Goal: Task Accomplishment & Management: Use online tool/utility

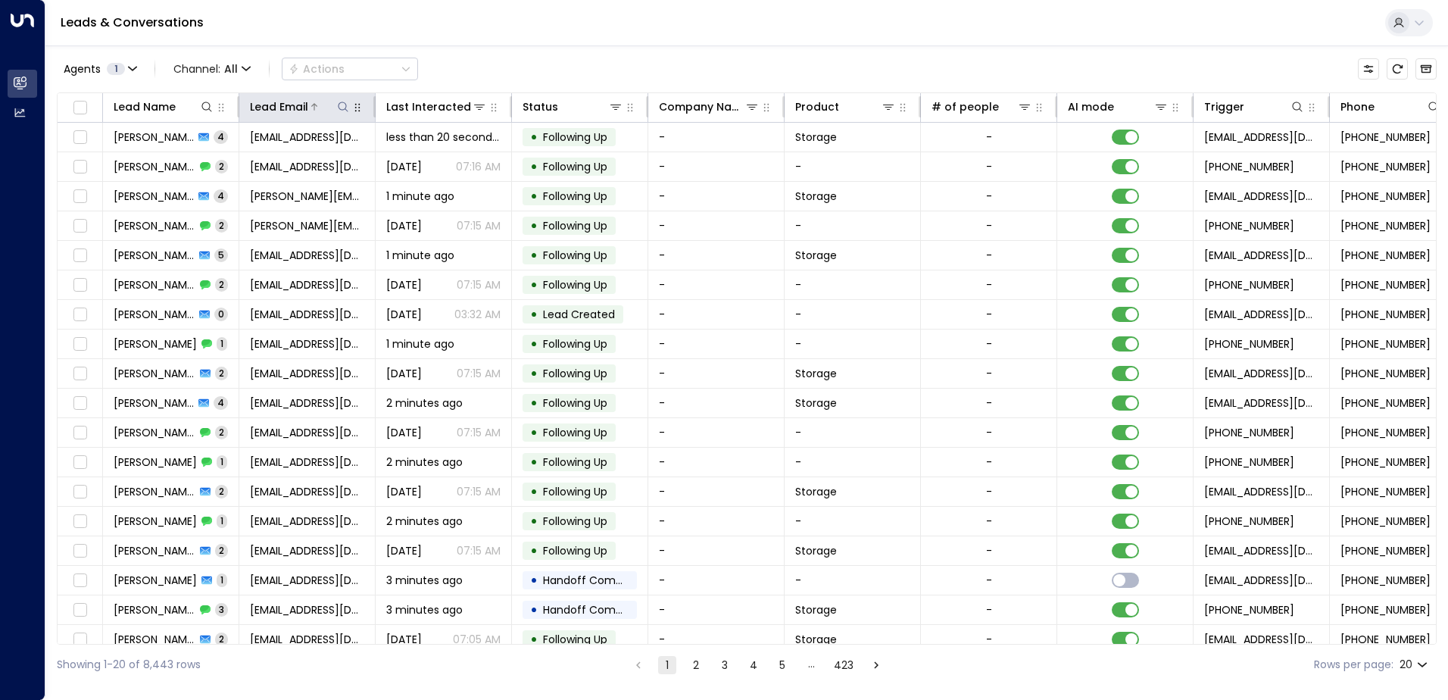
click at [344, 108] on icon at bounding box center [343, 107] width 12 height 12
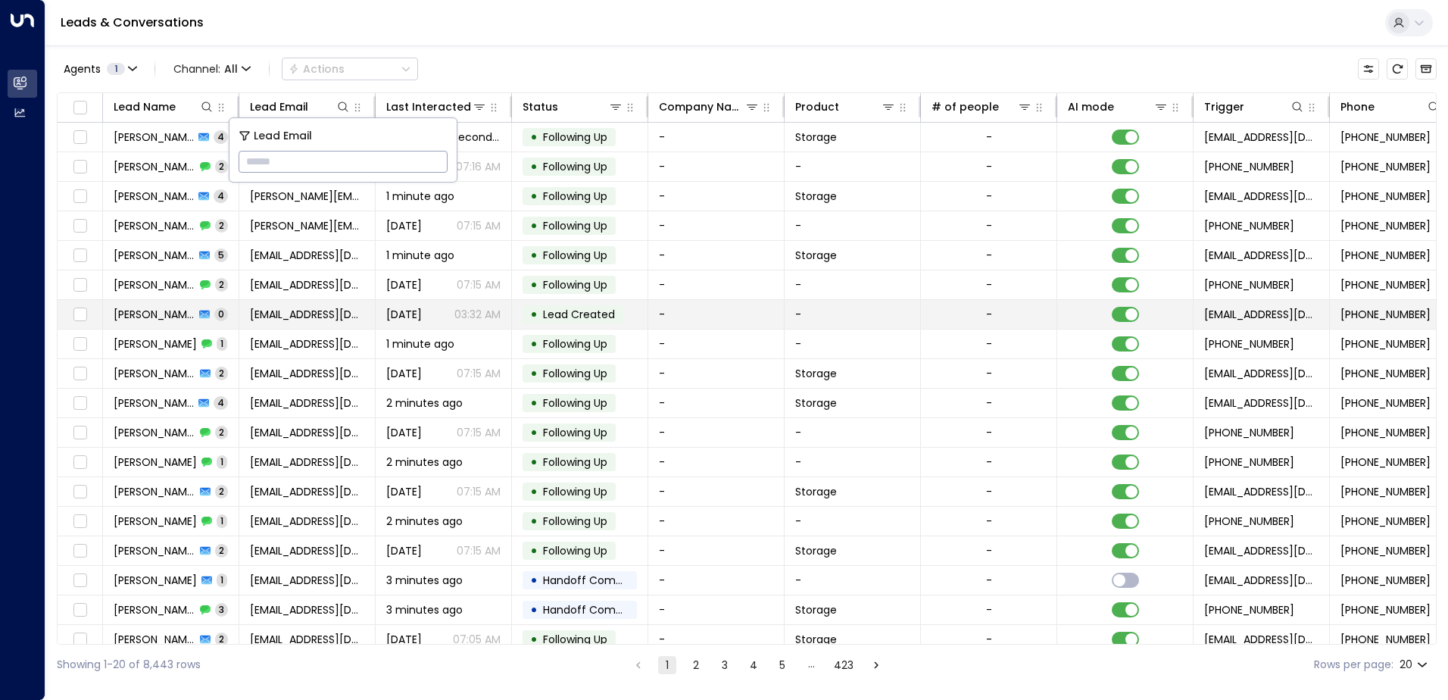
type input "**********"
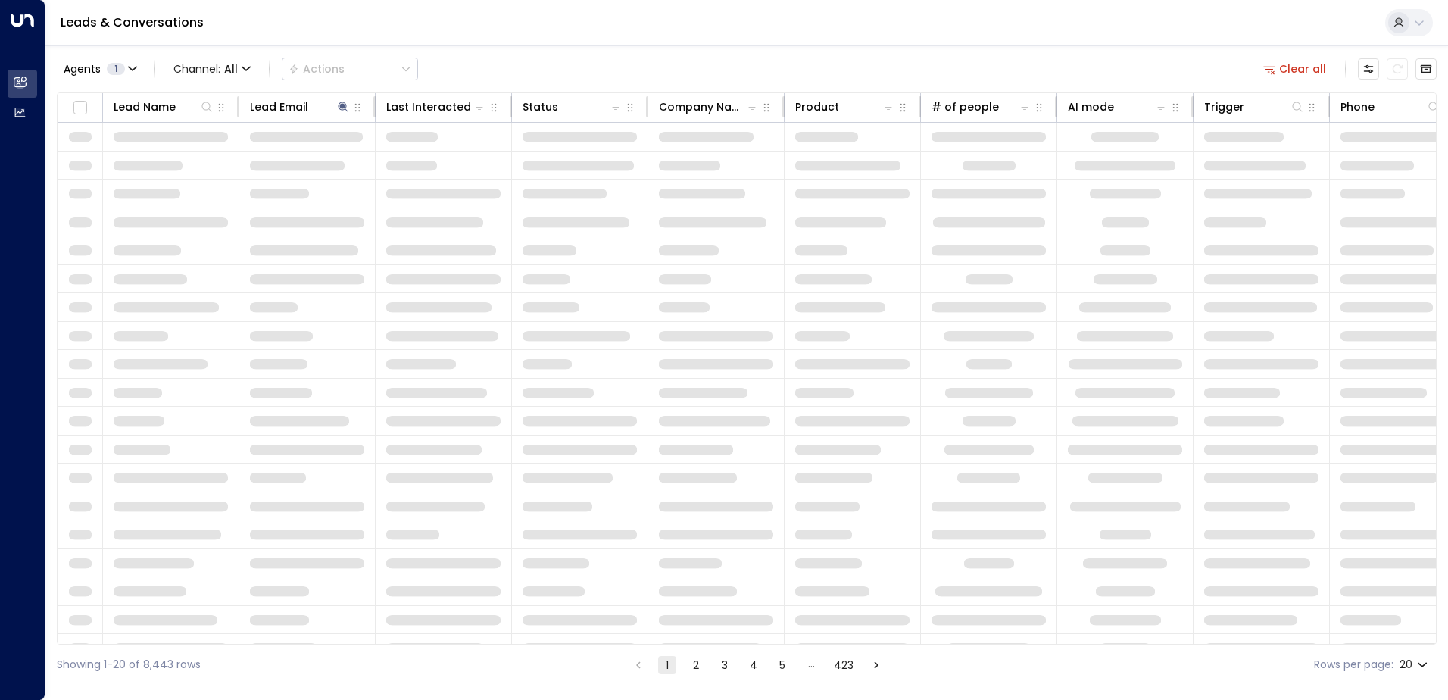
click at [514, 56] on div "Agents 1 Channel: All Actions Clear all" at bounding box center [747, 69] width 1380 height 32
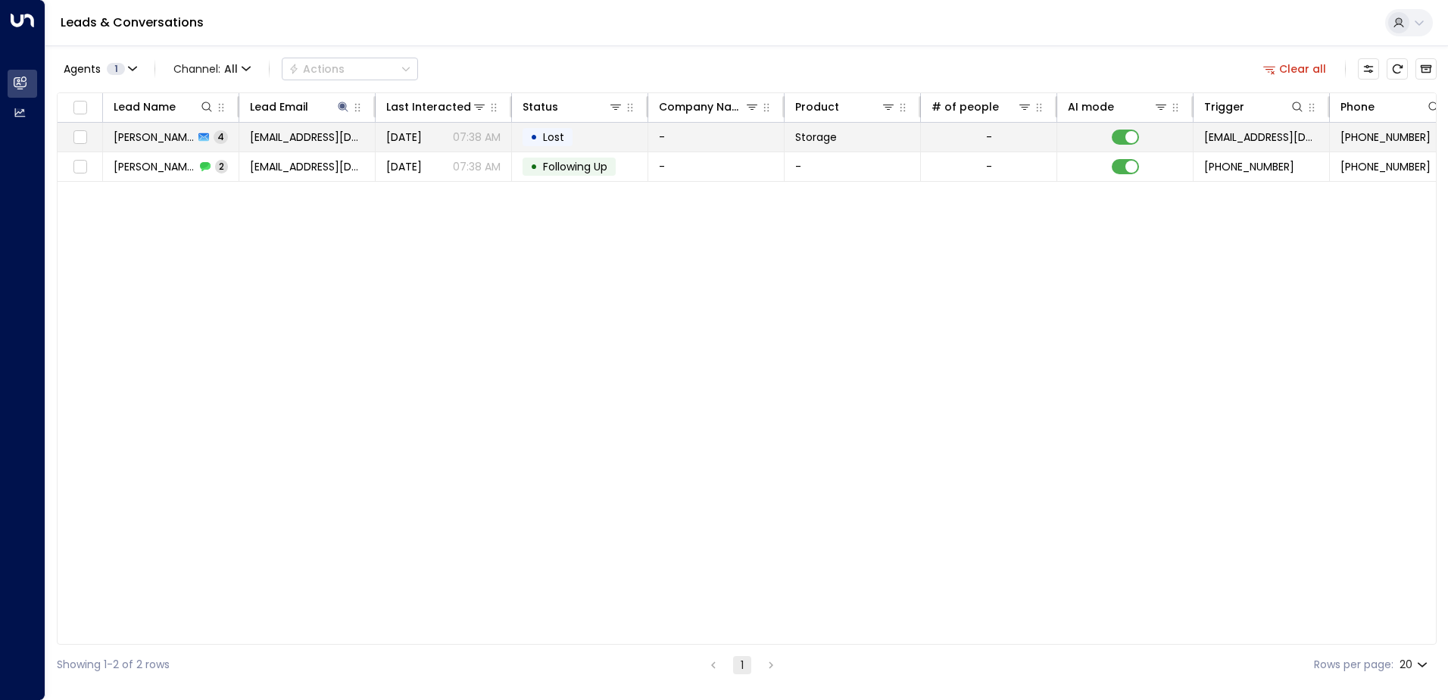
click at [181, 141] on span "[PERSON_NAME]" at bounding box center [154, 137] width 80 height 15
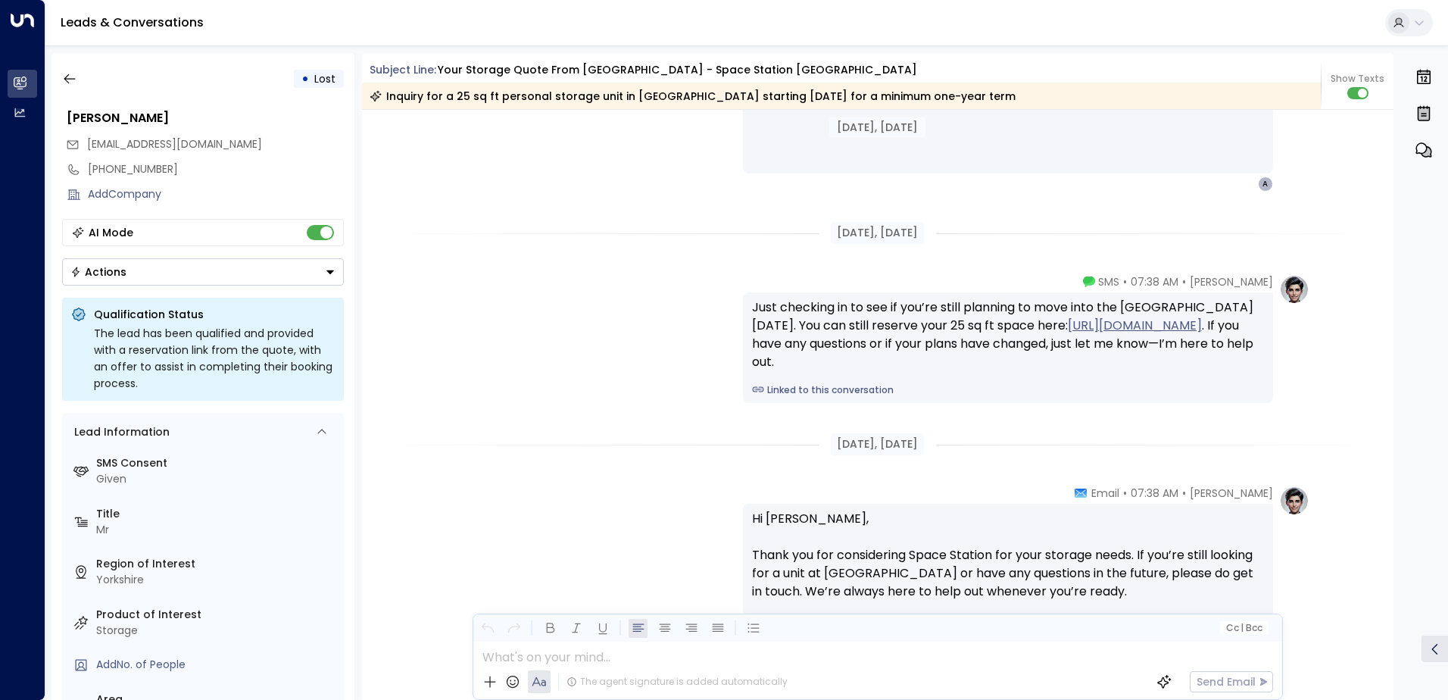
scroll to position [2250, 0]
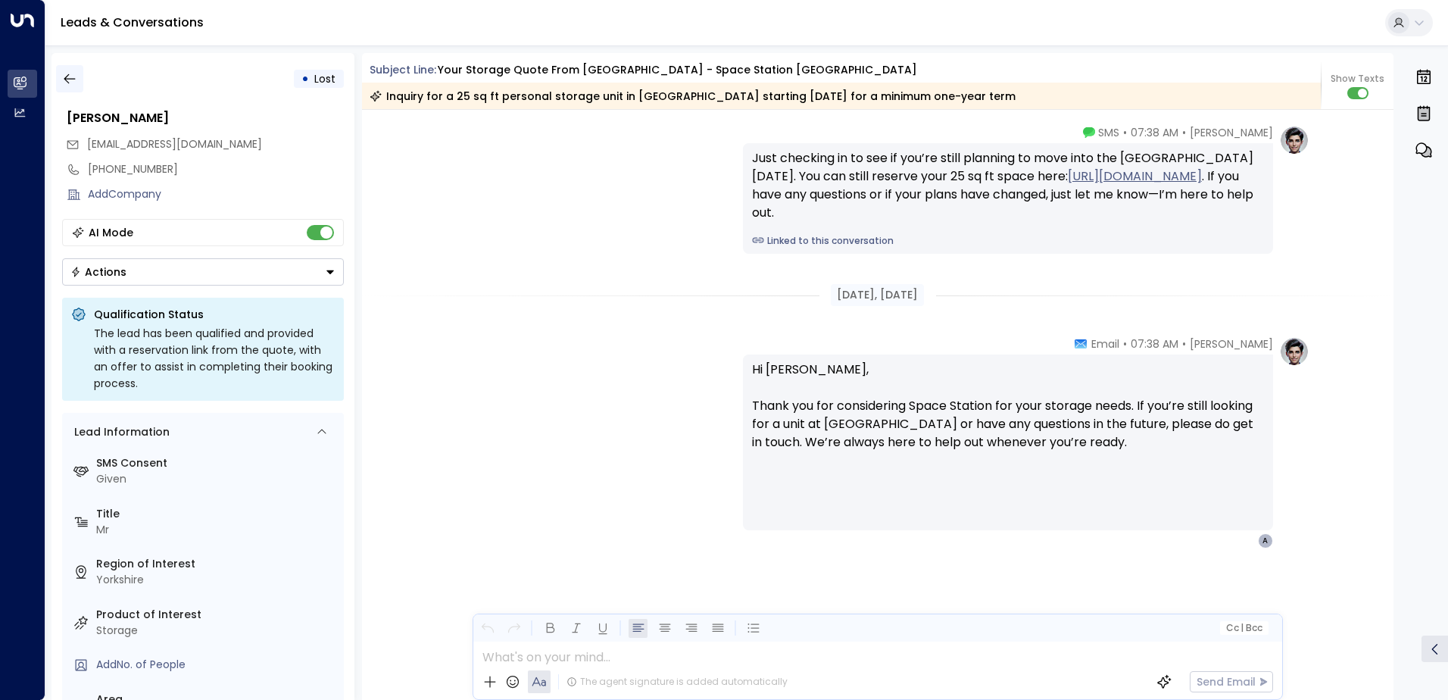
click at [77, 80] on icon "button" at bounding box center [69, 78] width 15 height 15
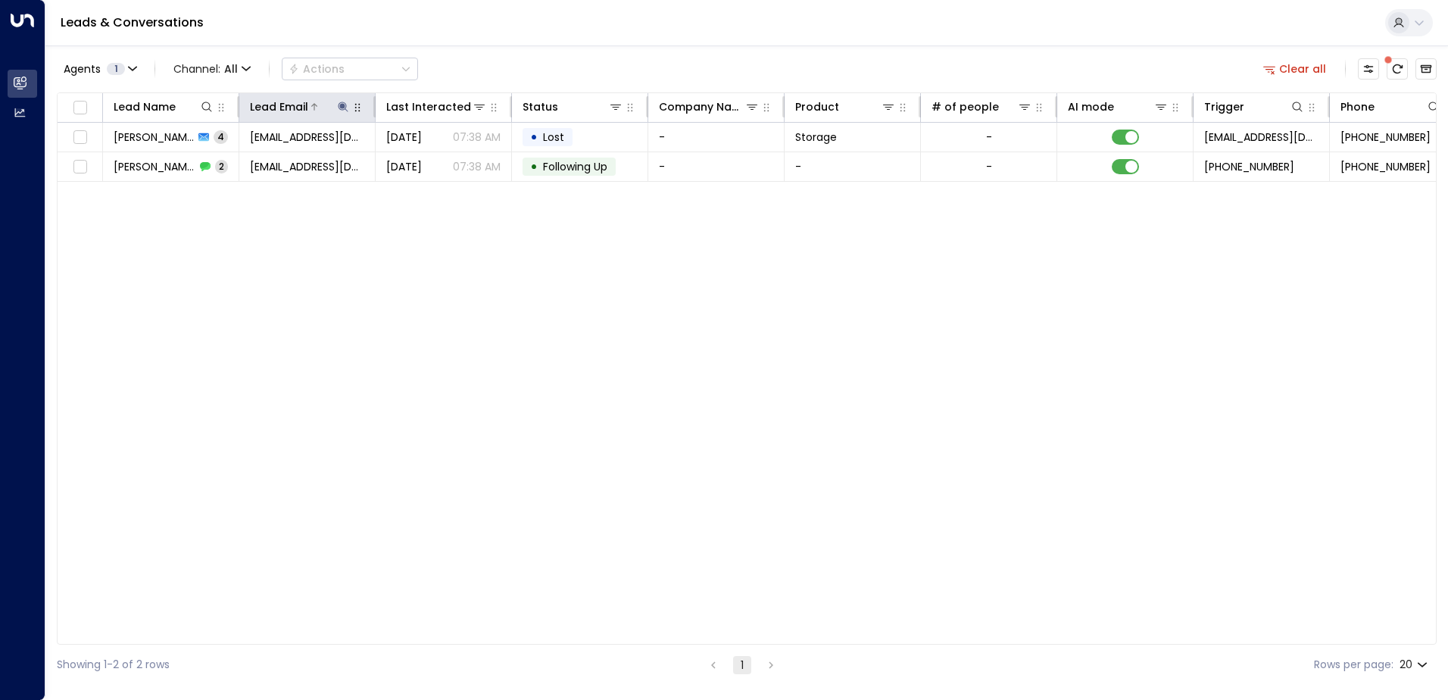
click at [340, 106] on icon at bounding box center [343, 107] width 12 height 12
click at [439, 162] on icon "button" at bounding box center [438, 162] width 12 height 12
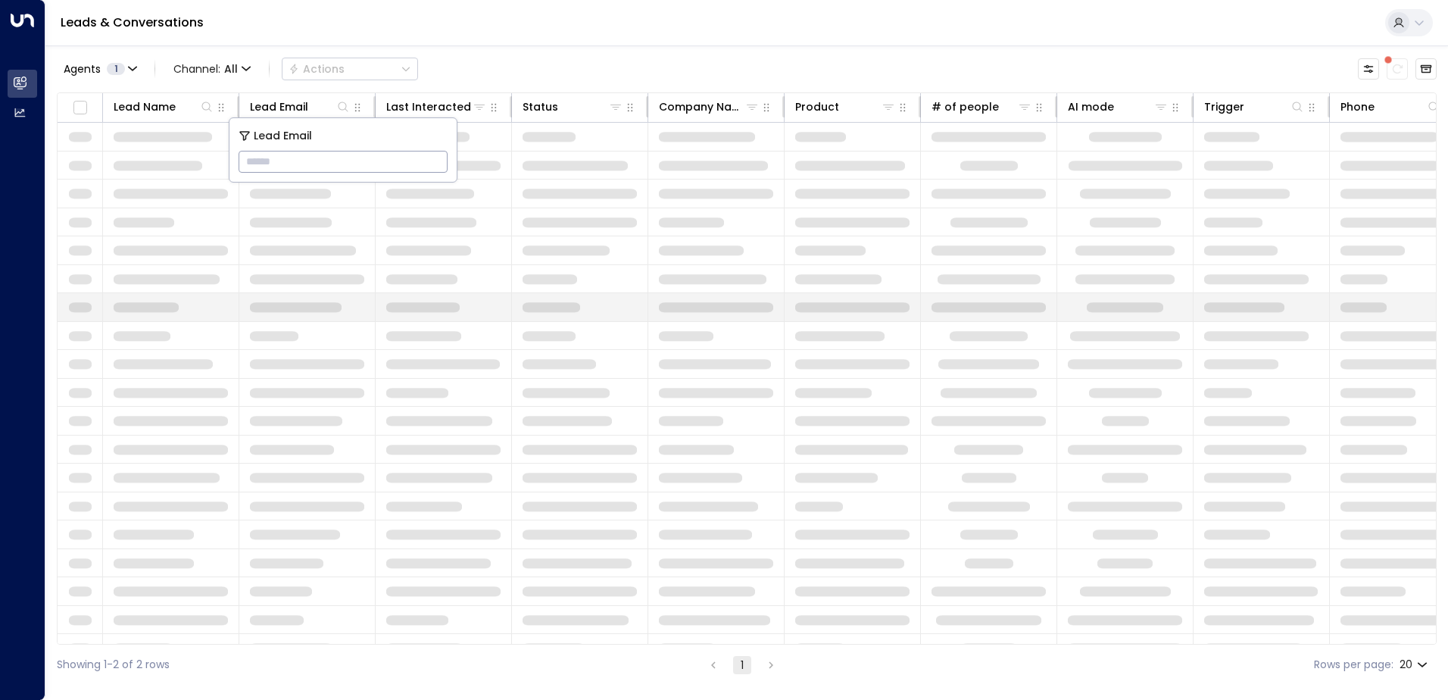
type input "**********"
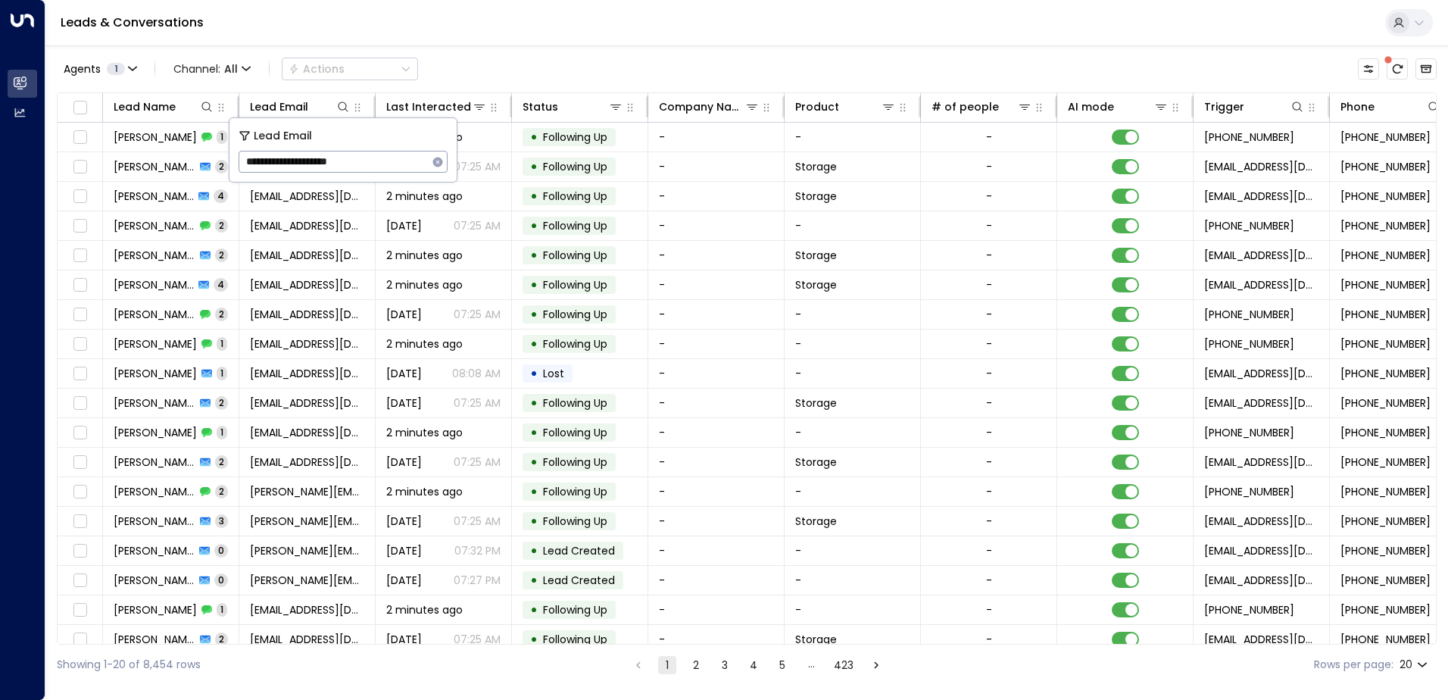
click at [561, 45] on div "Leads & Conversations" at bounding box center [746, 23] width 1403 height 46
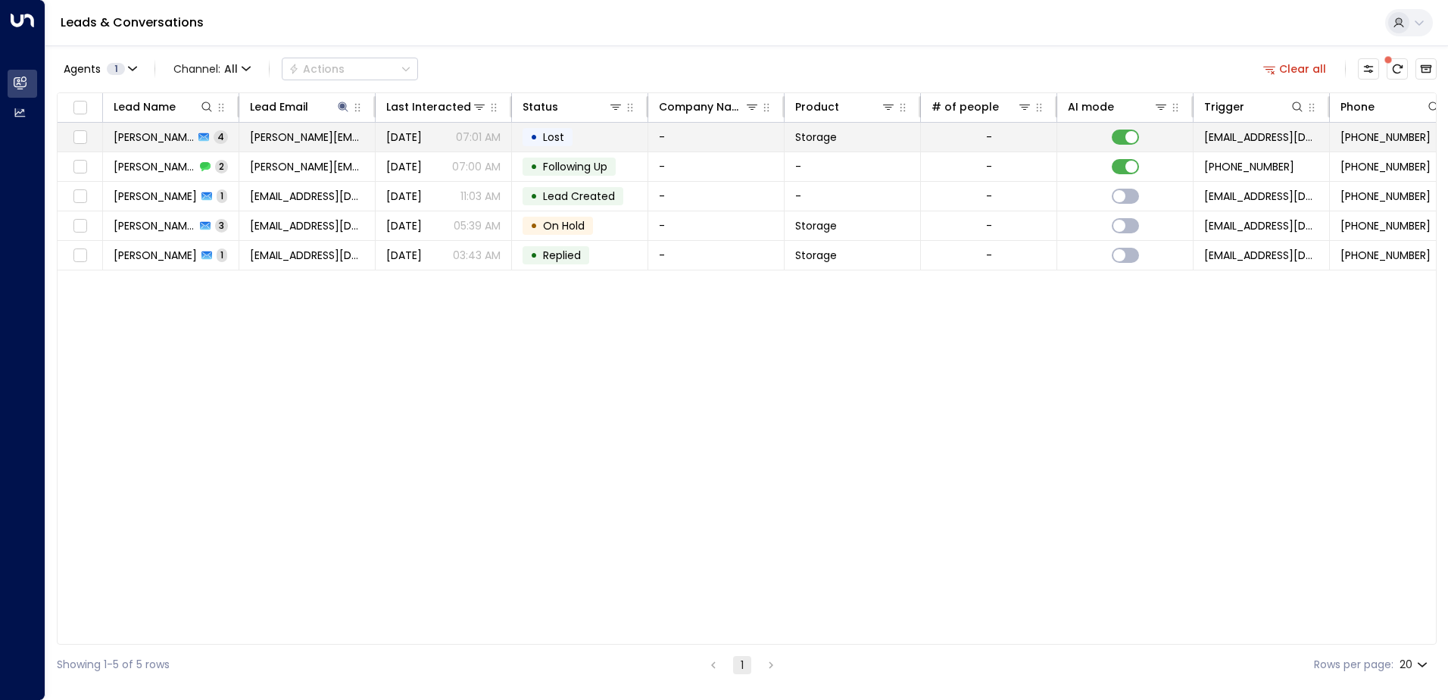
click at [164, 140] on span "[PERSON_NAME]" at bounding box center [154, 137] width 80 height 15
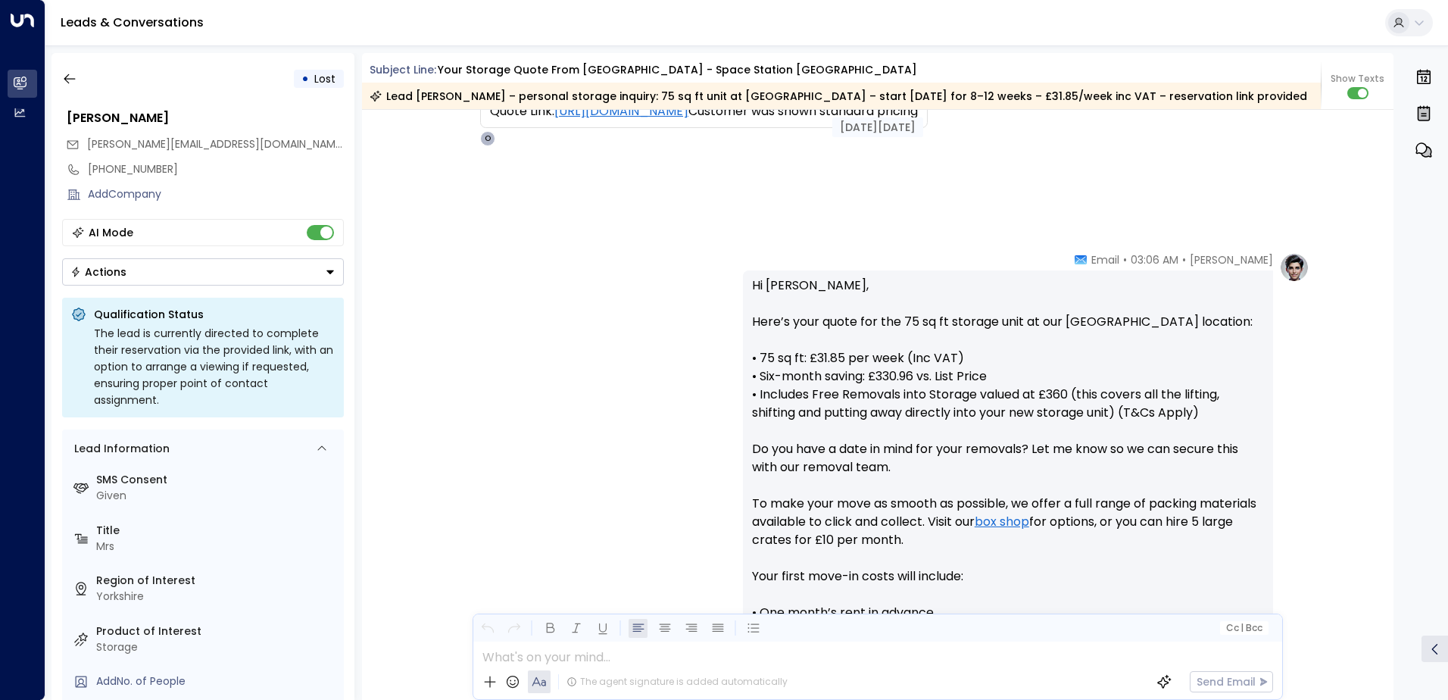
scroll to position [66, 0]
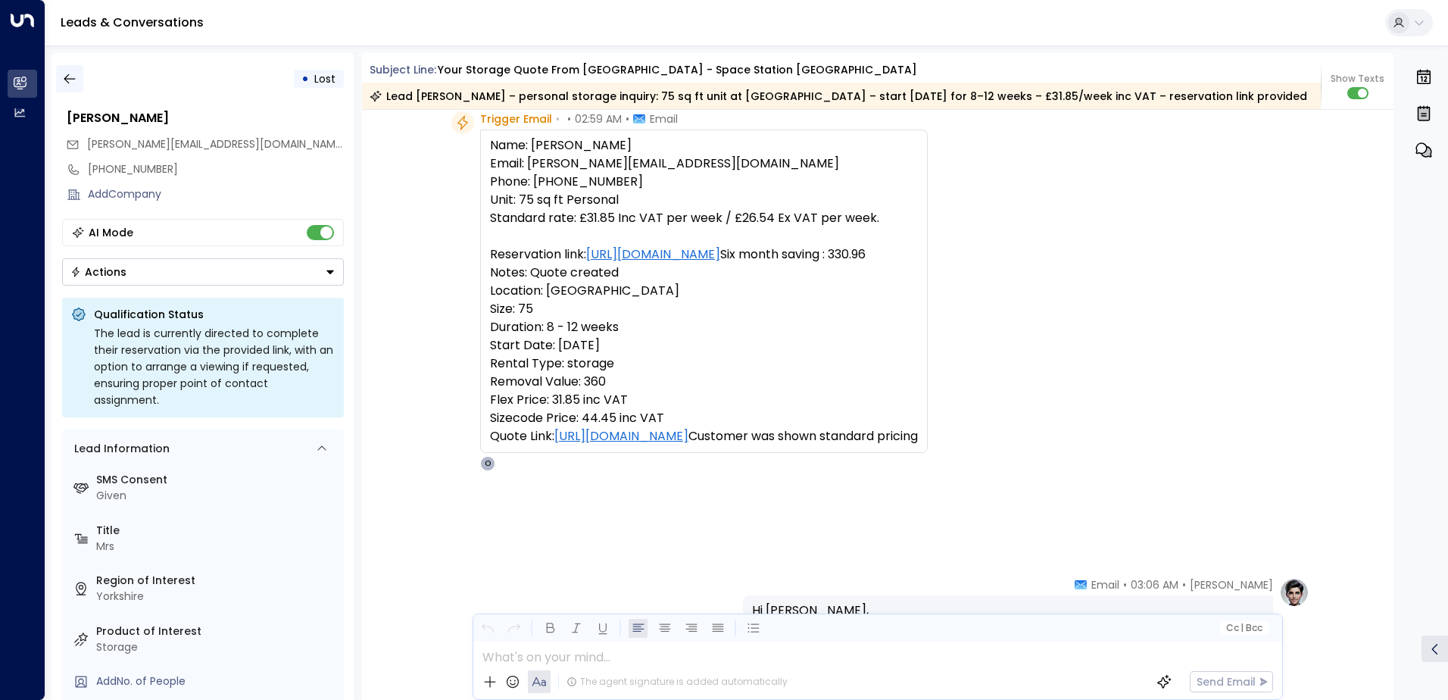
click at [73, 76] on icon "button" at bounding box center [69, 78] width 15 height 15
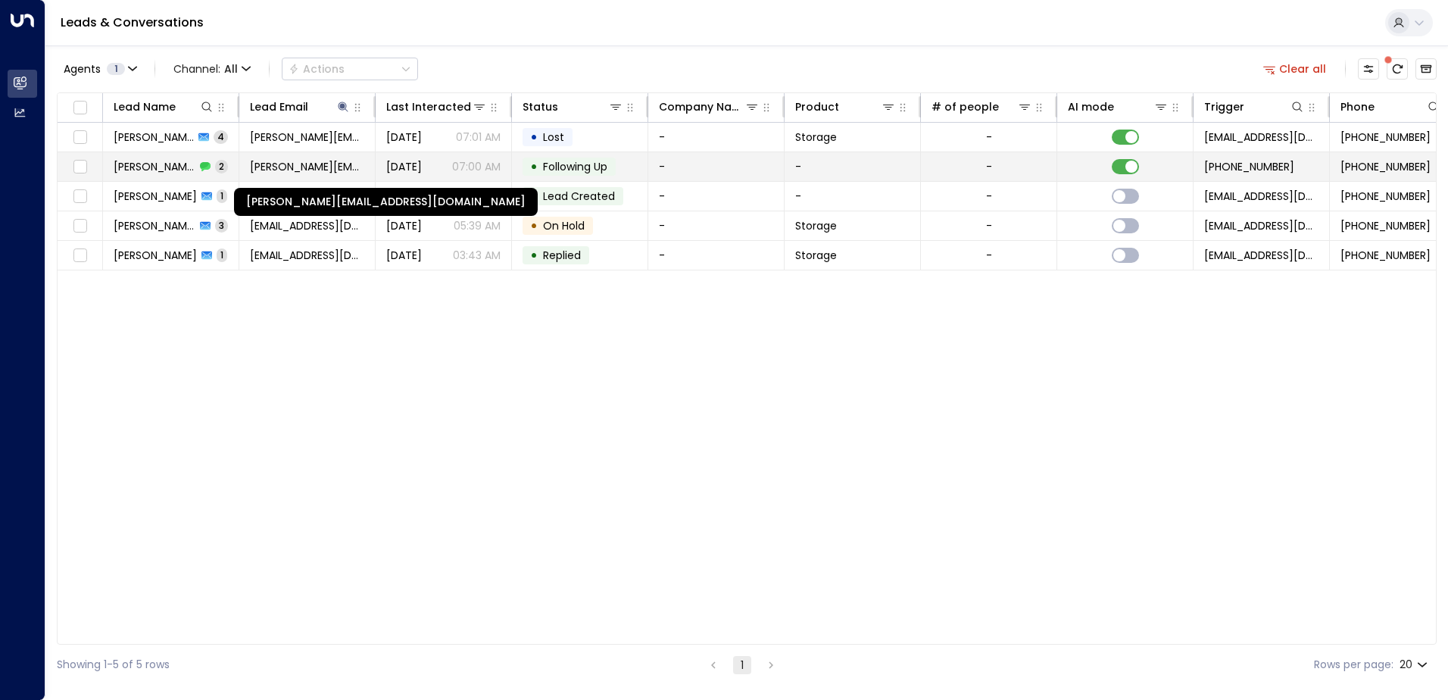
click at [264, 163] on span "[PERSON_NAME][EMAIL_ADDRESS][DOMAIN_NAME]" at bounding box center [307, 166] width 114 height 15
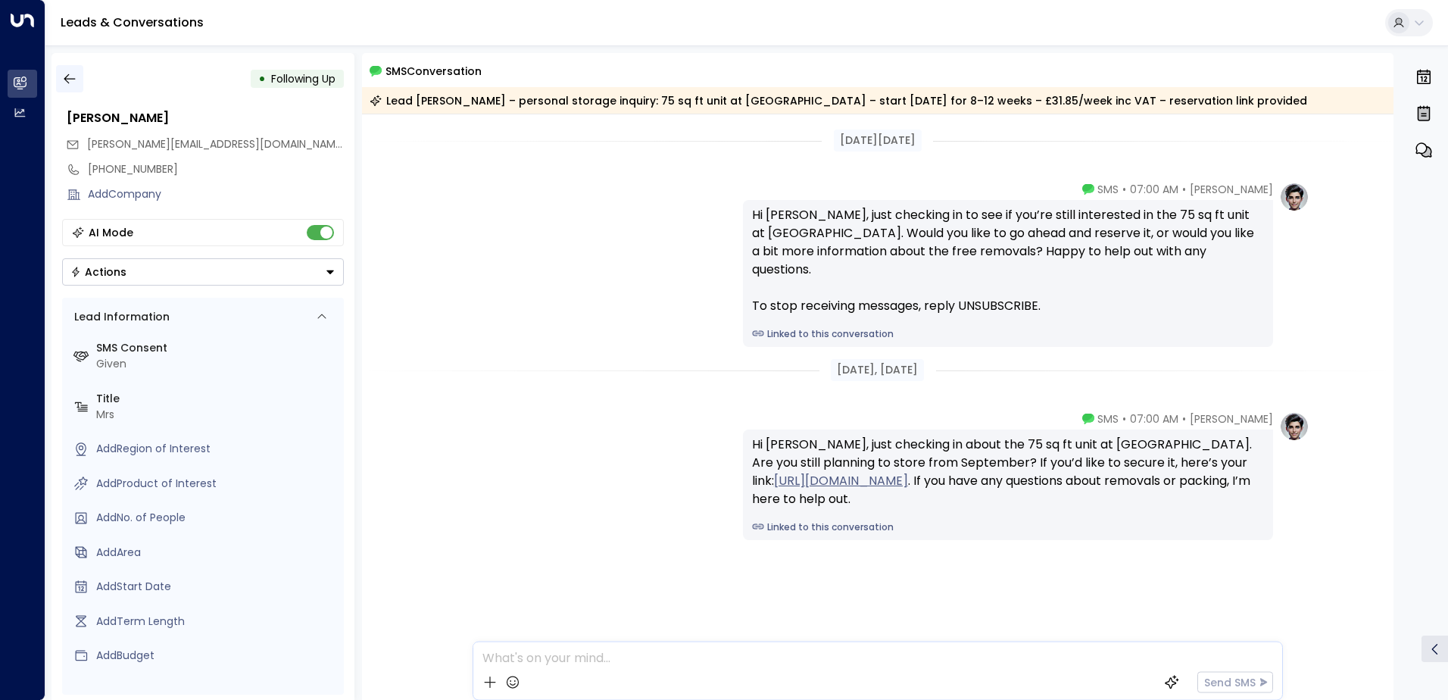
click at [73, 78] on icon "button" at bounding box center [69, 78] width 15 height 15
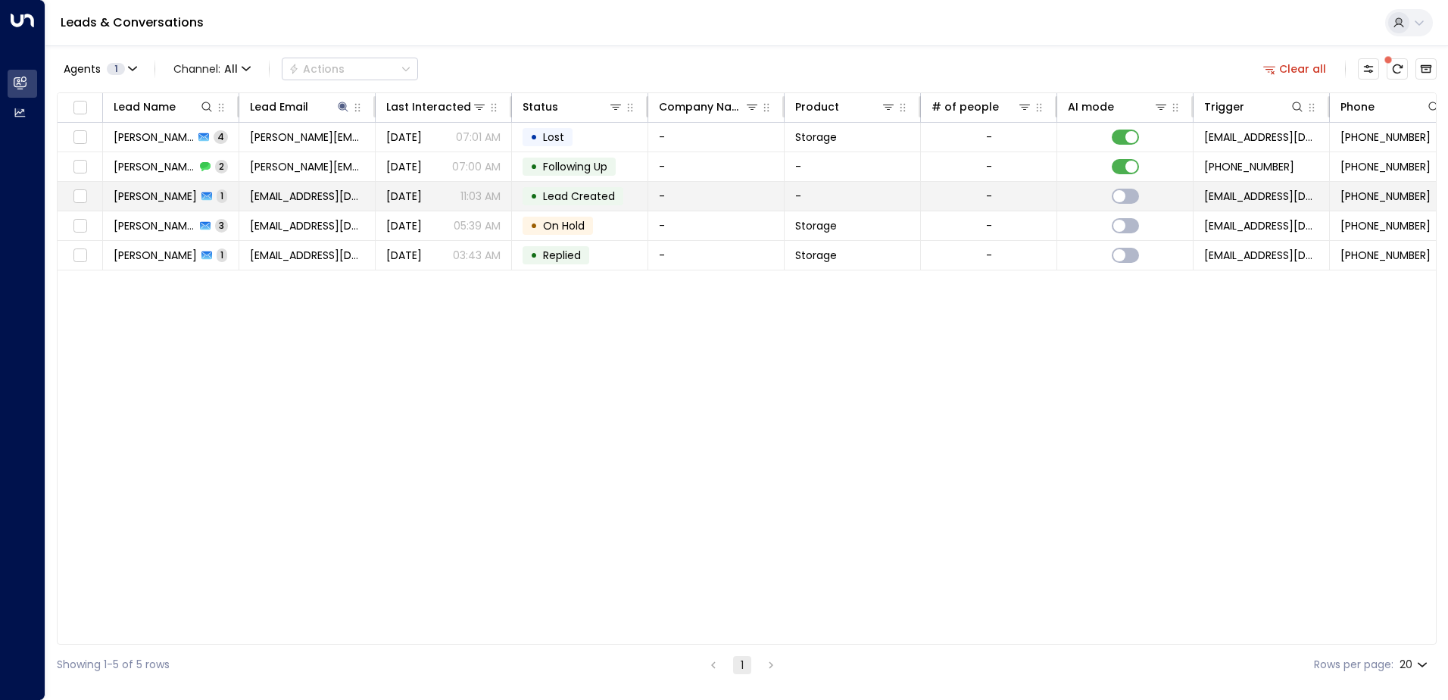
click at [158, 199] on span "[PERSON_NAME]" at bounding box center [155, 196] width 83 height 15
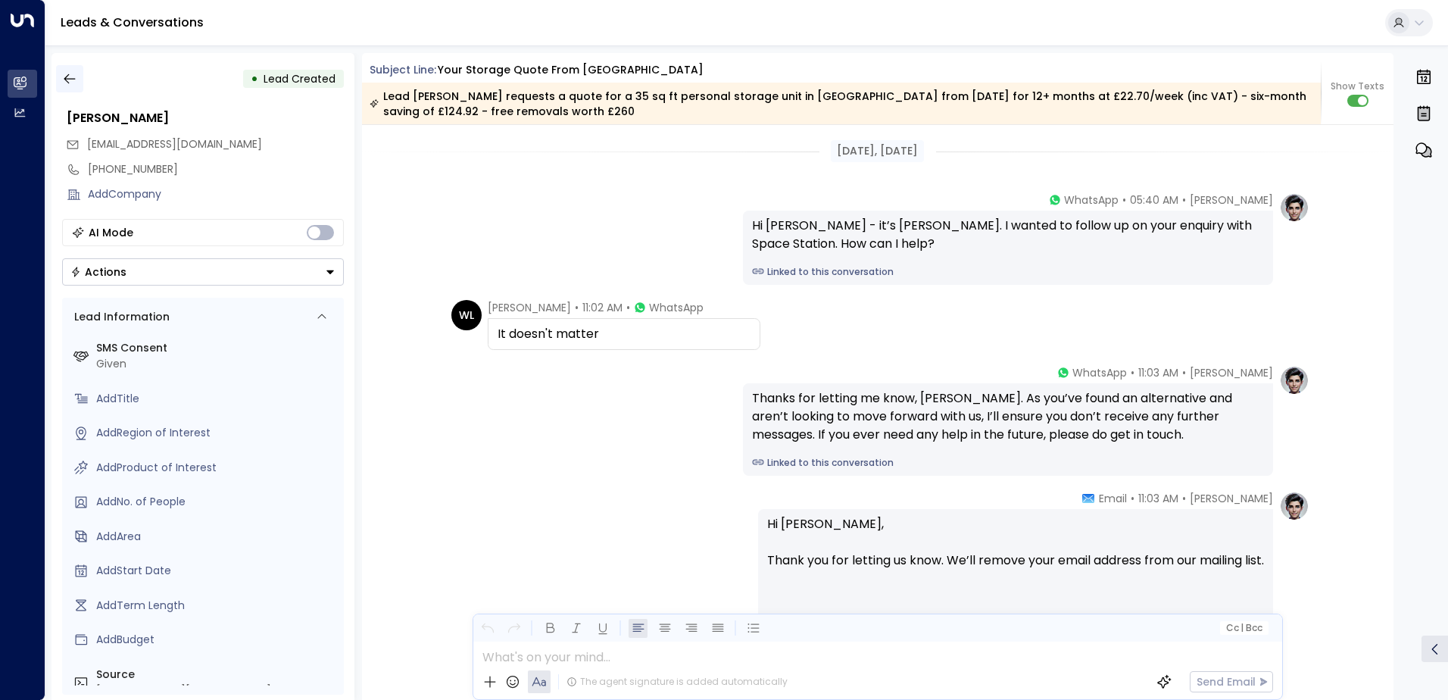
click at [73, 81] on icon "button" at bounding box center [69, 78] width 15 height 15
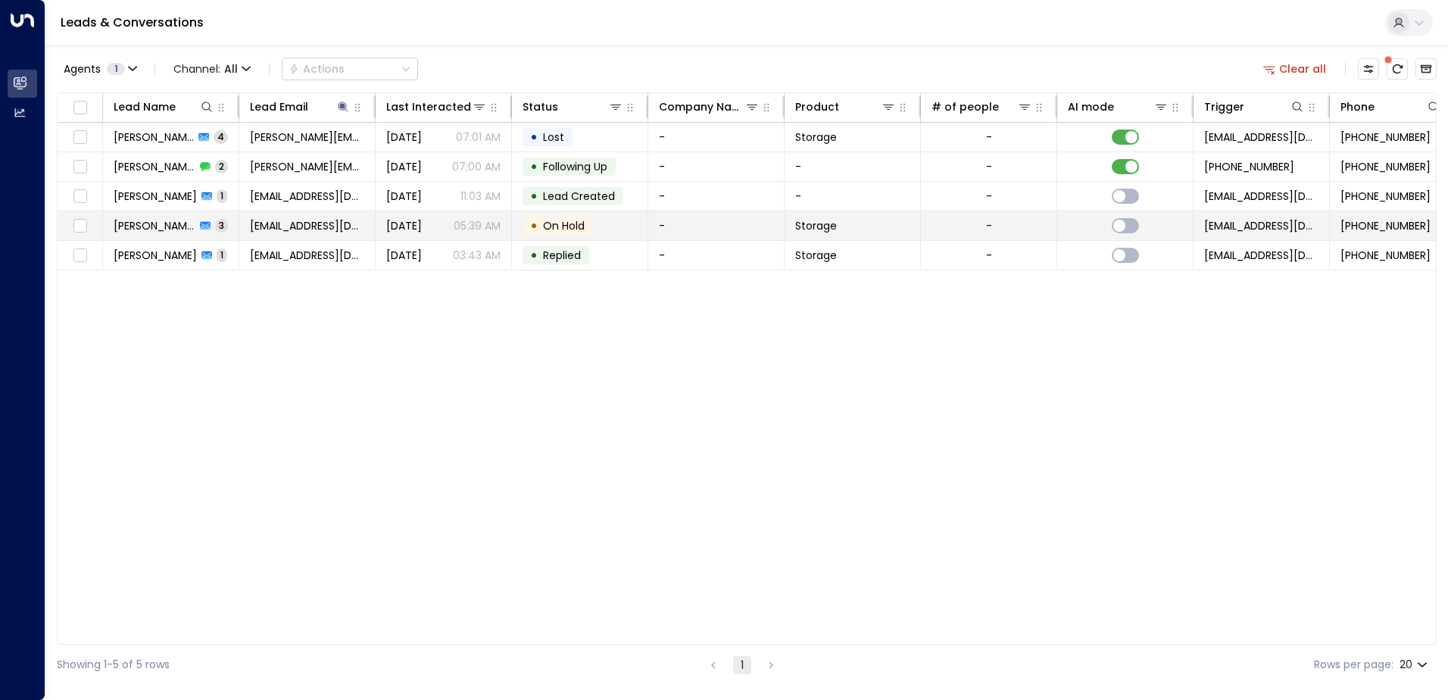
click at [178, 223] on span "[PERSON_NAME]" at bounding box center [155, 225] width 82 height 15
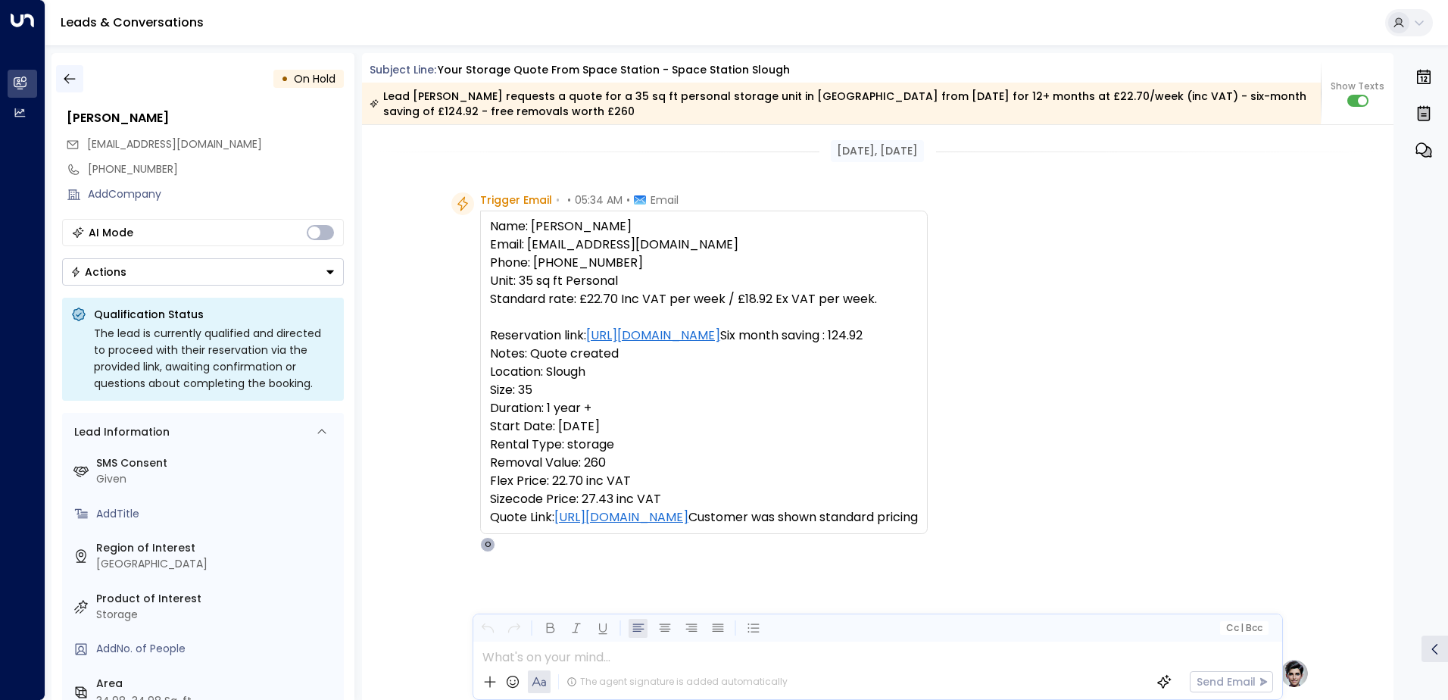
click at [64, 78] on icon "button" at bounding box center [69, 78] width 15 height 15
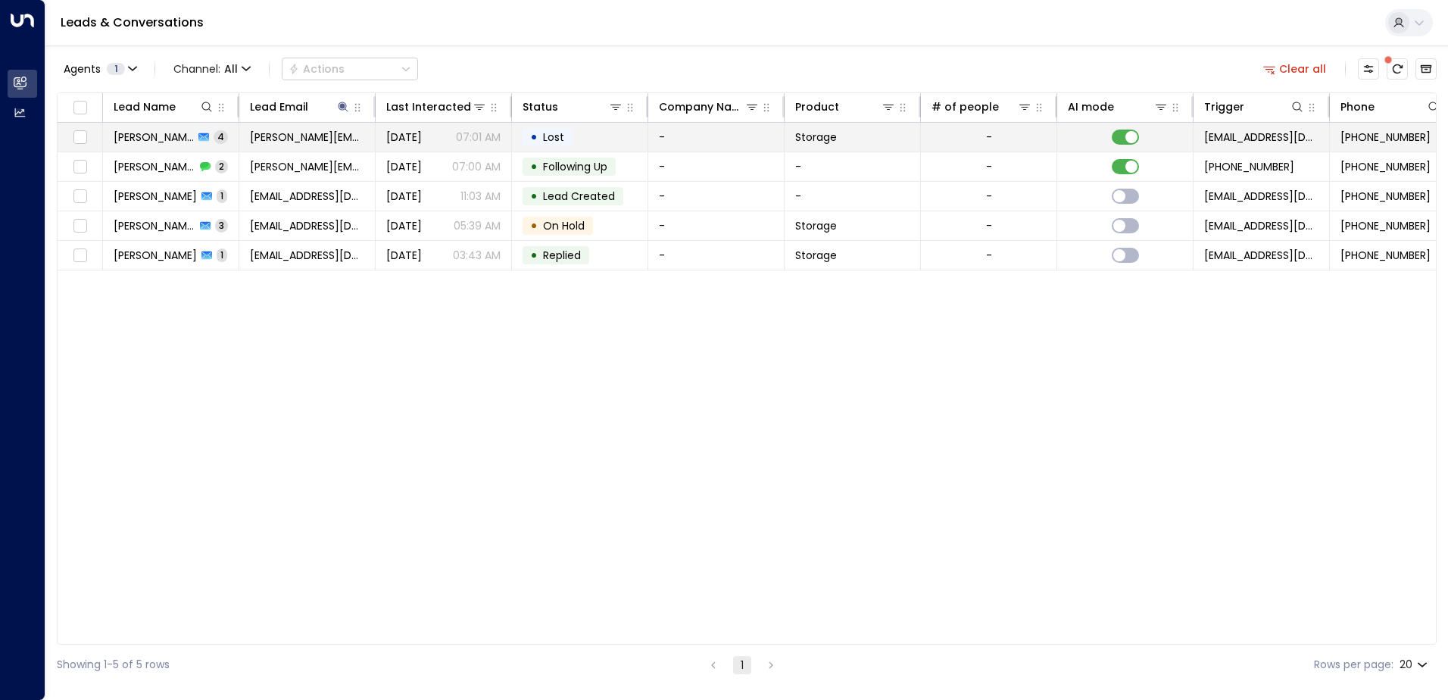
click at [164, 135] on span "[PERSON_NAME]" at bounding box center [154, 137] width 80 height 15
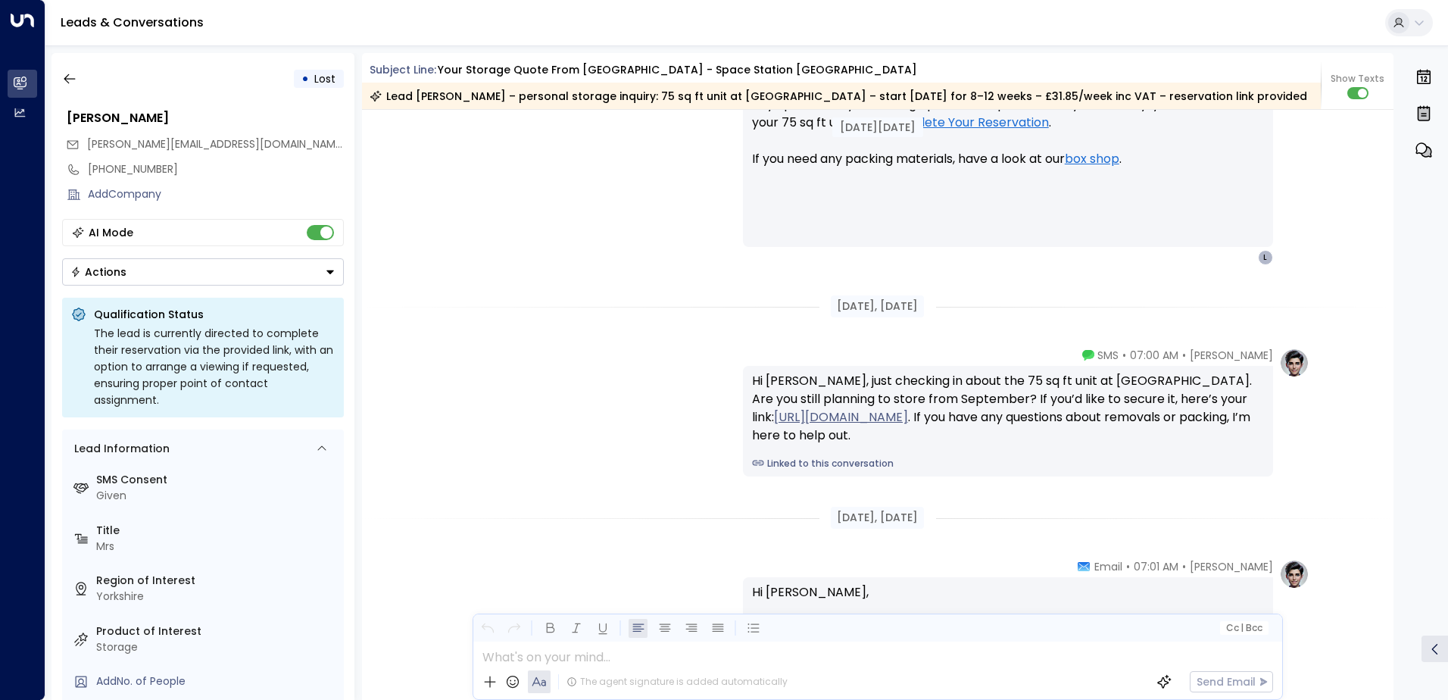
scroll to position [2268, 0]
